Goal: Information Seeking & Learning: Learn about a topic

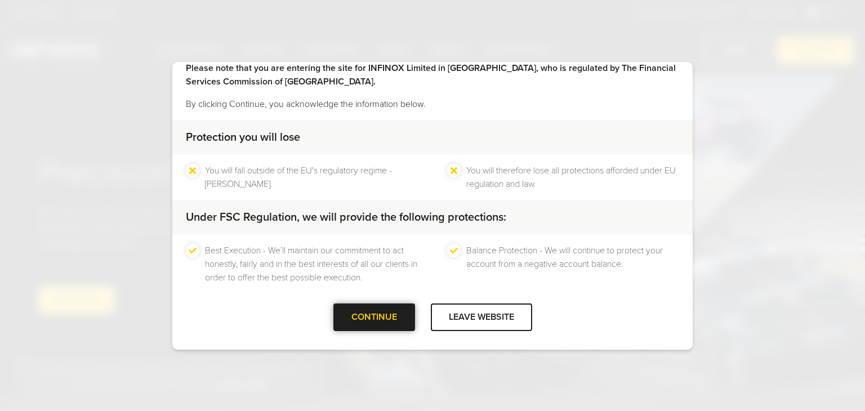
click at [379, 321] on div "CONTINUE" at bounding box center [375, 318] width 82 height 28
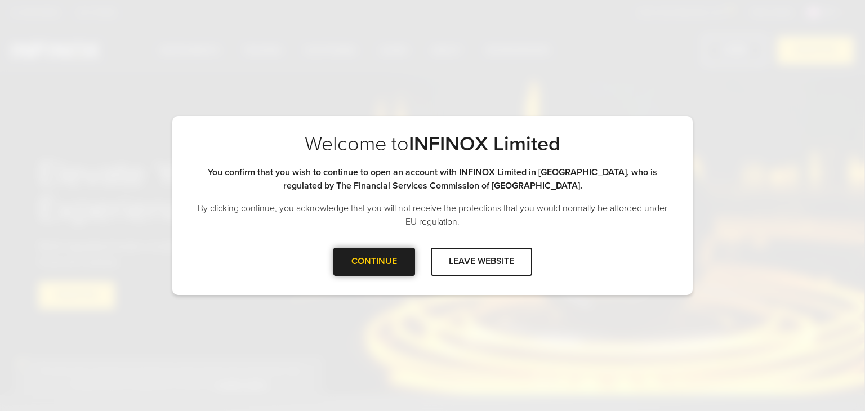
click at [392, 266] on div "CONTINUE" at bounding box center [375, 262] width 82 height 28
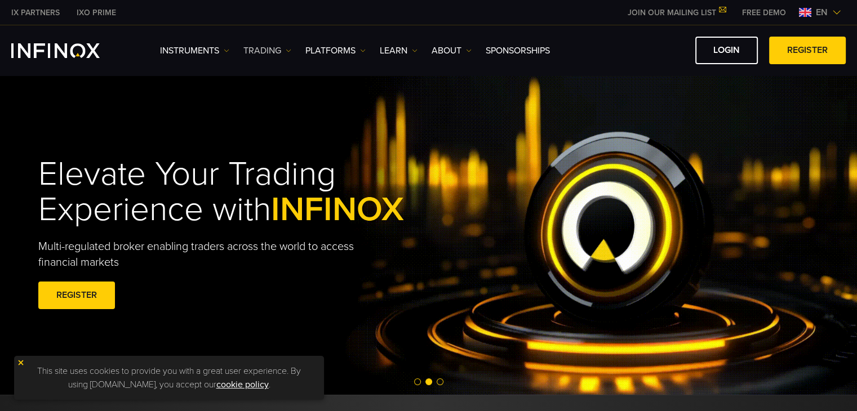
click at [270, 49] on link "TRADING" at bounding box center [267, 51] width 48 height 14
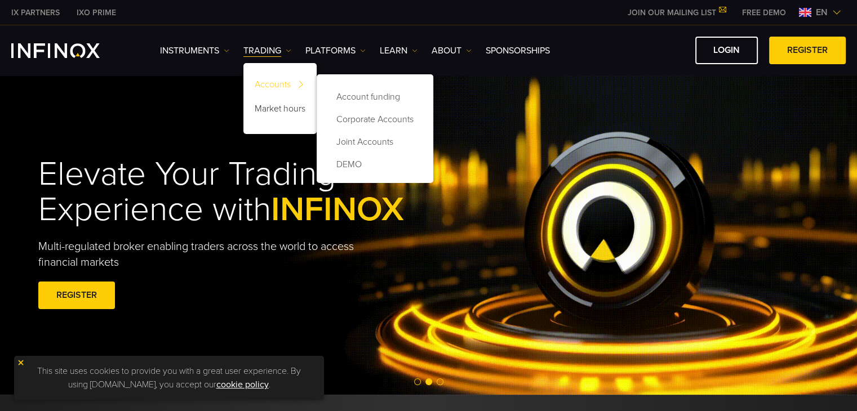
click at [269, 83] on link "Accounts" at bounding box center [279, 86] width 73 height 24
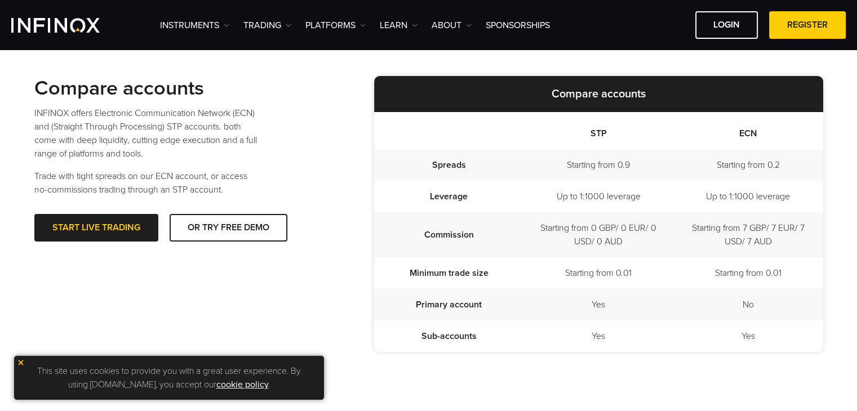
scroll to position [314, 0]
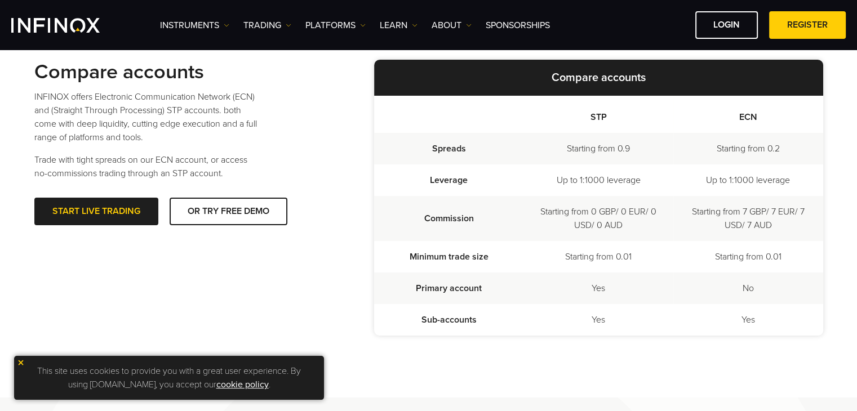
click at [21, 364] on img at bounding box center [21, 363] width 8 height 8
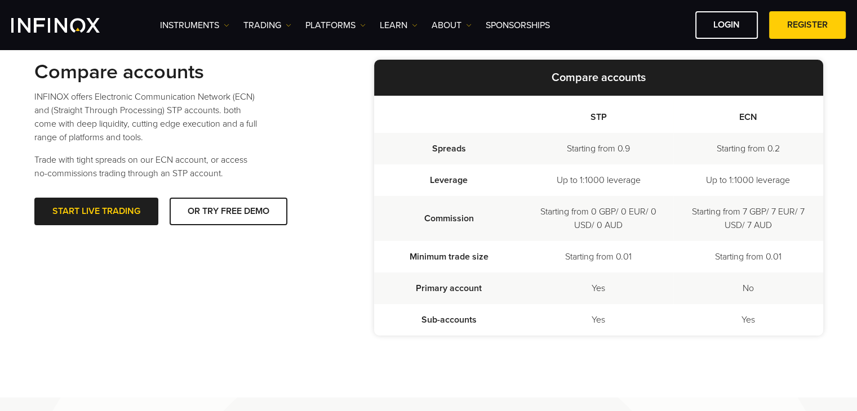
scroll to position [0, 0]
